Goal: Task Accomplishment & Management: Complete application form

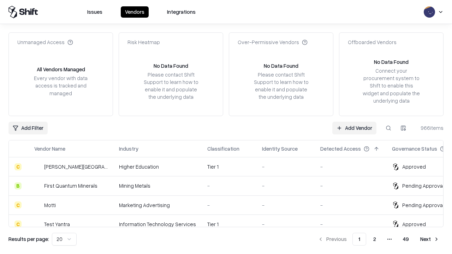
click at [354, 128] on link "Add Vendor" at bounding box center [354, 128] width 44 height 13
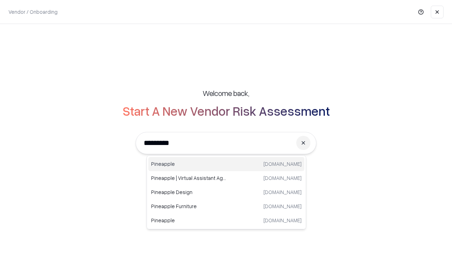
click at [226, 164] on div "Pineapple [DOMAIN_NAME]" at bounding box center [226, 164] width 156 height 14
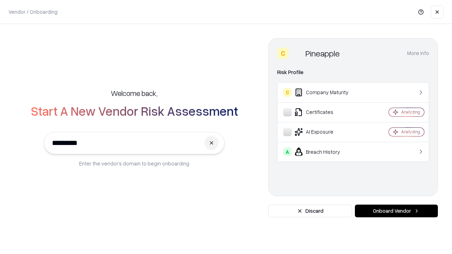
type input "*********"
click at [396, 211] on button "Onboard Vendor" at bounding box center [396, 211] width 83 height 13
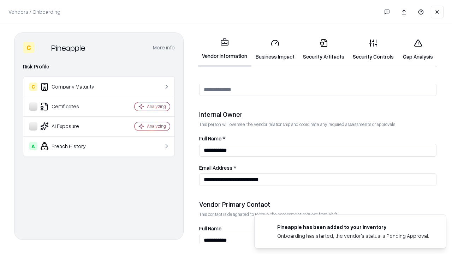
scroll to position [366, 0]
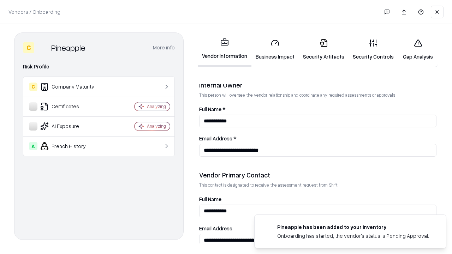
click at [275, 49] on link "Business Impact" at bounding box center [274, 49] width 47 height 33
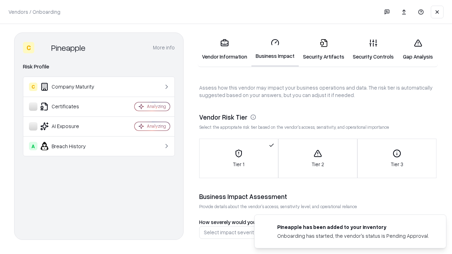
click at [418, 49] on link "Gap Analysis" at bounding box center [418, 49] width 40 height 33
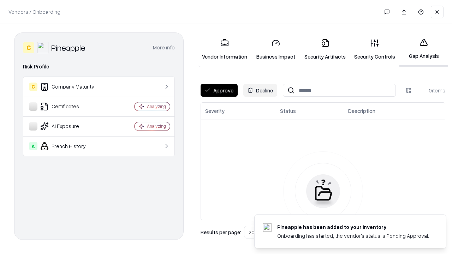
click at [219, 90] on button "Approve" at bounding box center [218, 90] width 37 height 13
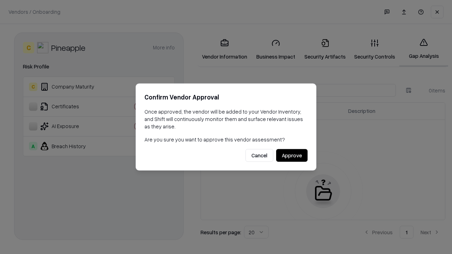
click at [292, 155] on button "Approve" at bounding box center [291, 155] width 31 height 13
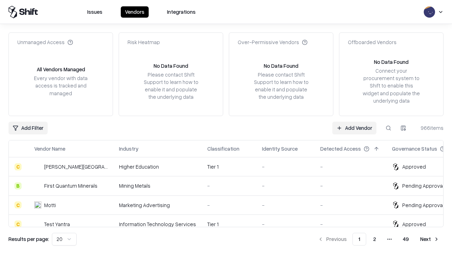
type input "*********"
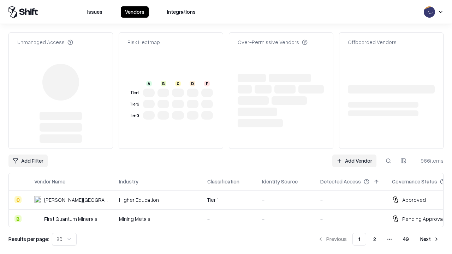
click at [354, 155] on link "Add Vendor" at bounding box center [354, 161] width 44 height 13
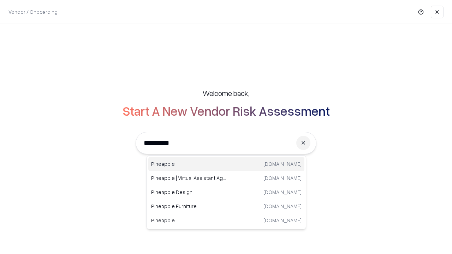
click at [226, 164] on div "Pineapple [DOMAIN_NAME]" at bounding box center [226, 164] width 156 height 14
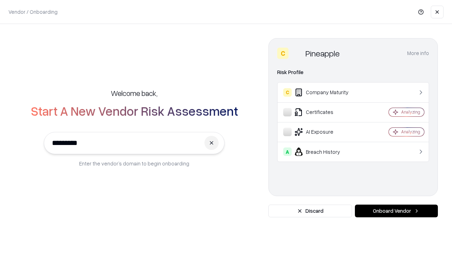
type input "*********"
click at [396, 211] on button "Onboard Vendor" at bounding box center [396, 211] width 83 height 13
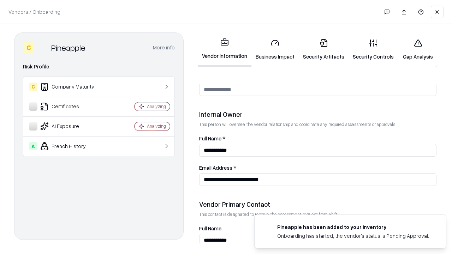
scroll to position [366, 0]
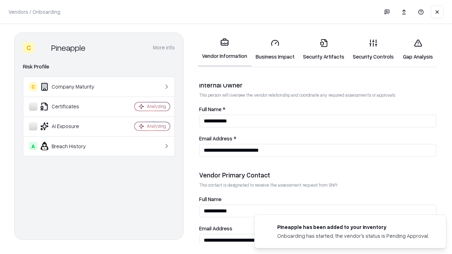
click at [418, 49] on link "Gap Analysis" at bounding box center [418, 49] width 40 height 33
